Goal: Entertainment & Leisure: Browse casually

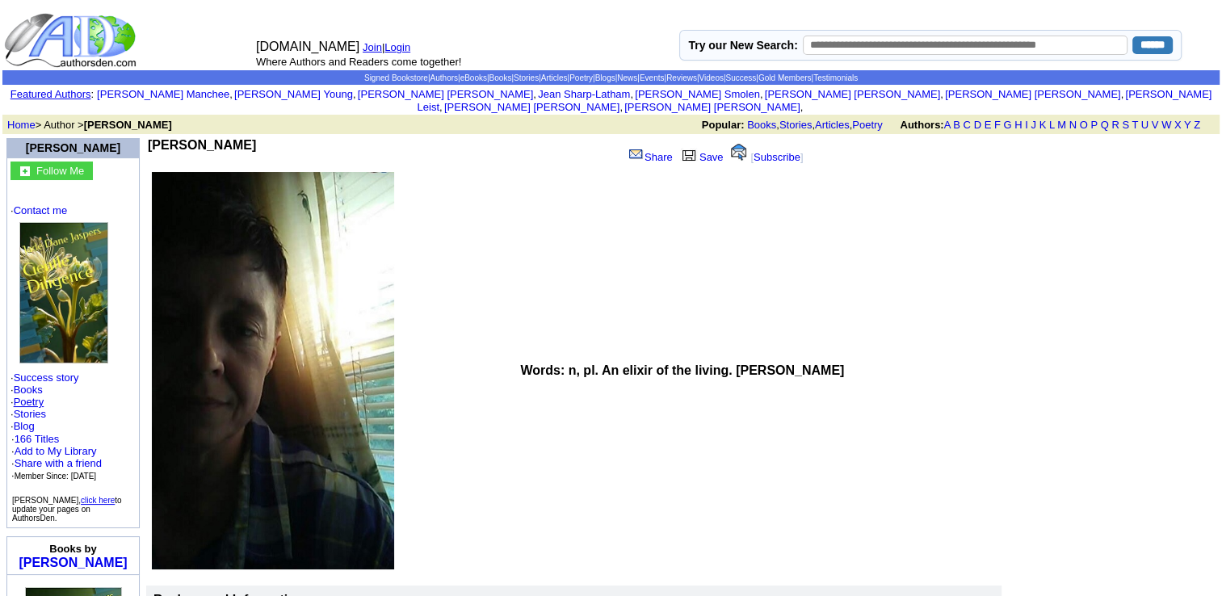
click at [39, 396] on link "Poetry" at bounding box center [29, 402] width 31 height 12
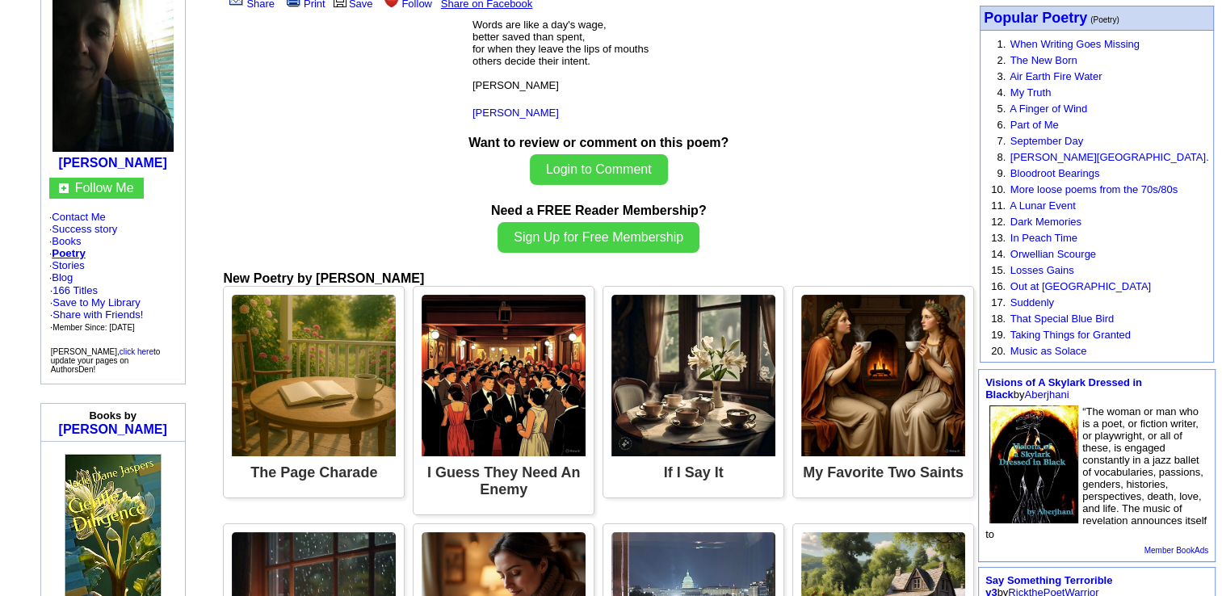
scroll to position [190, 0]
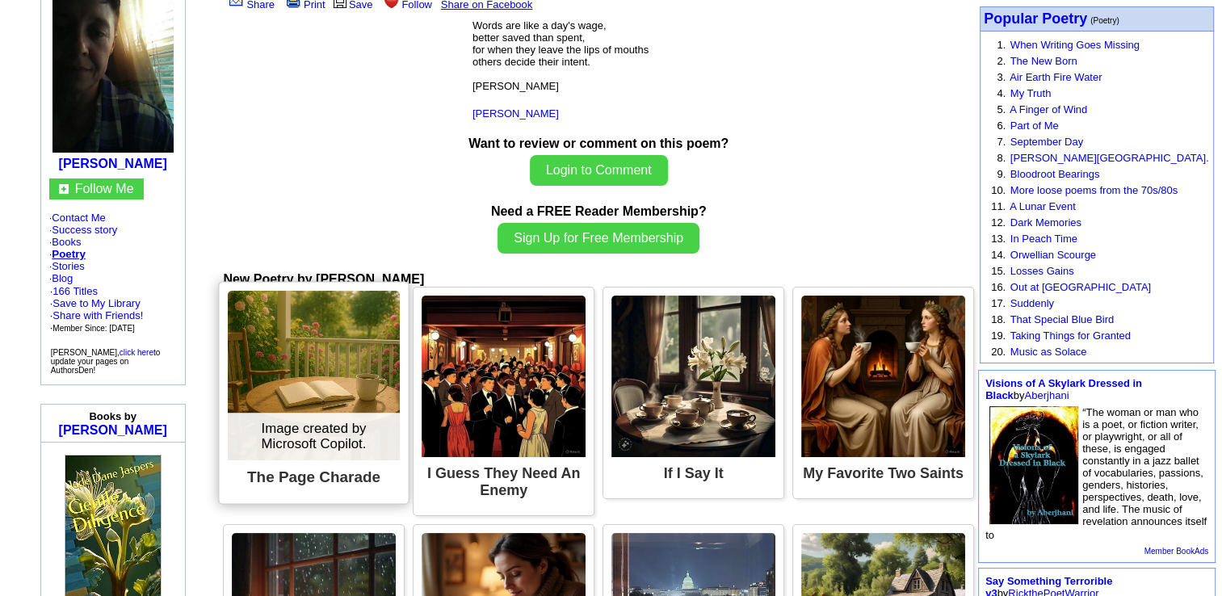
click at [361, 364] on img at bounding box center [314, 376] width 172 height 170
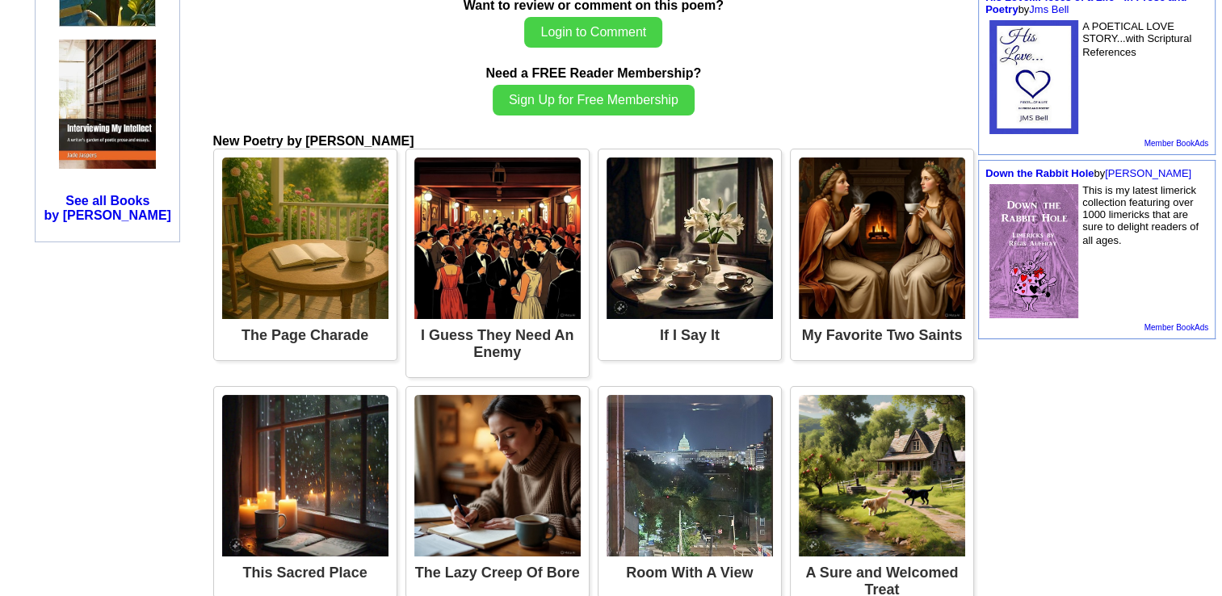
scroll to position [775, 0]
